Goal: Information Seeking & Learning: Learn about a topic

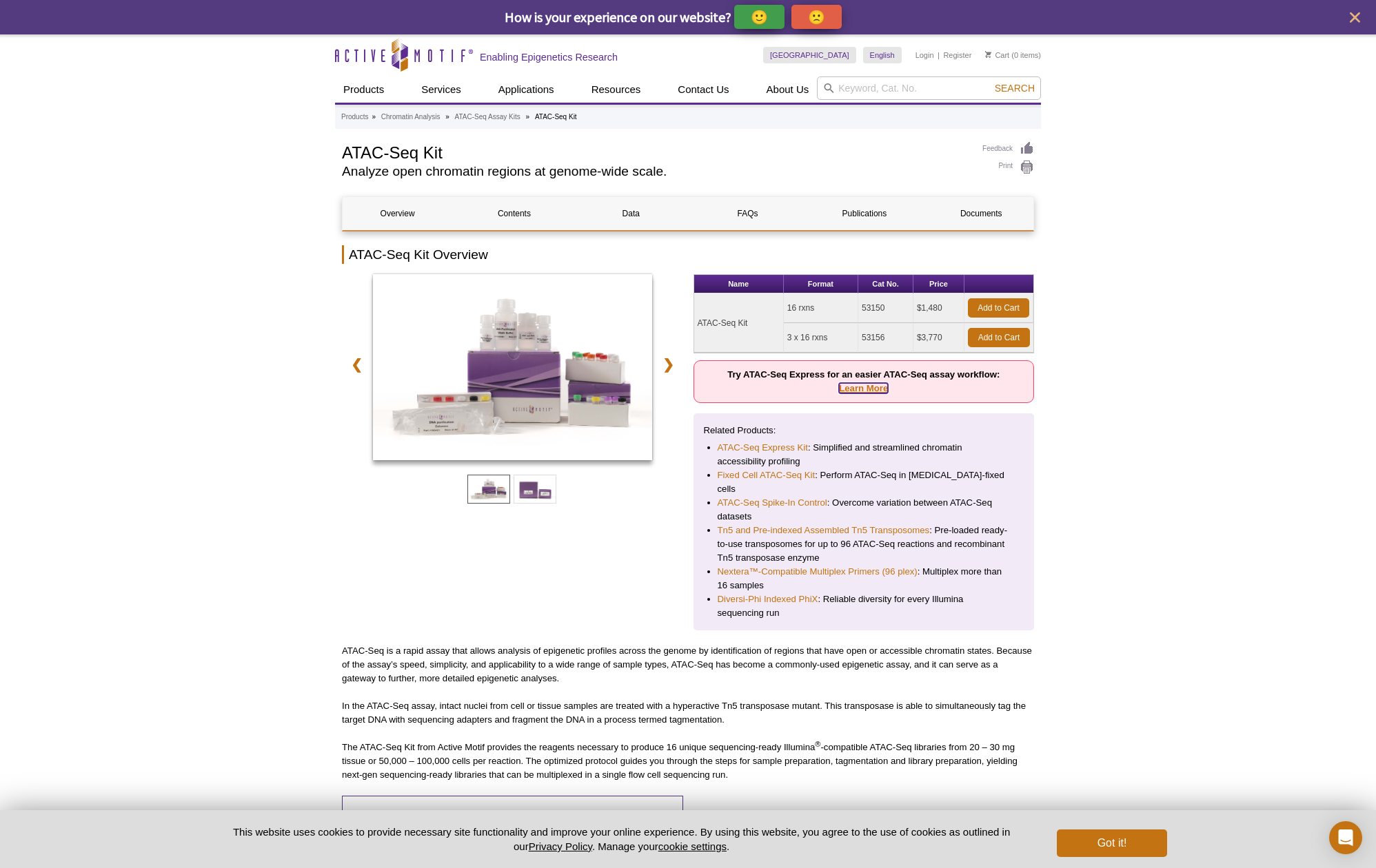
click at [860, 388] on link "Learn More" at bounding box center [863, 389] width 49 height 11
